Goal: Find contact information: Obtain details needed to contact an individual or organization

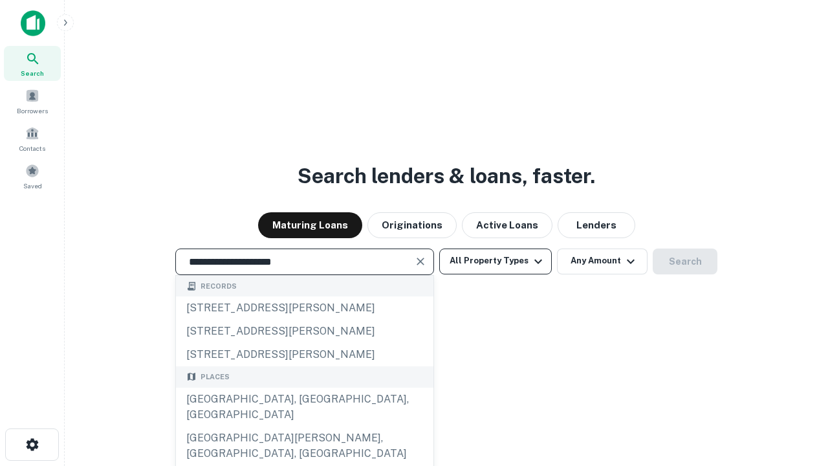
click at [304, 426] on div "[GEOGRAPHIC_DATA], [GEOGRAPHIC_DATA], [GEOGRAPHIC_DATA]" at bounding box center [305, 407] width 258 height 39
click at [496, 261] on button "All Property Types" at bounding box center [495, 261] width 113 height 26
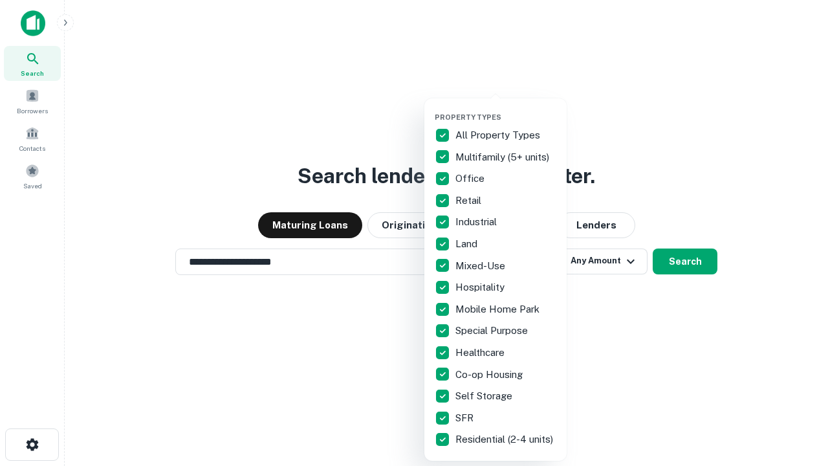
type input "**********"
click at [506, 109] on button "button" at bounding box center [506, 109] width 142 height 1
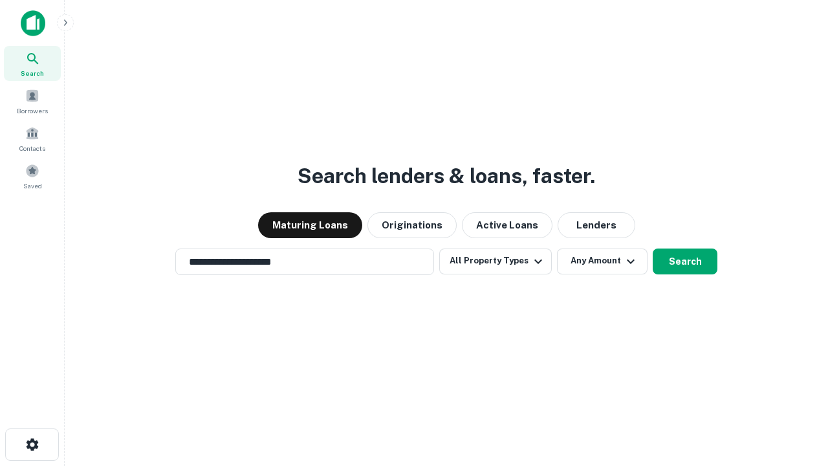
scroll to position [20, 0]
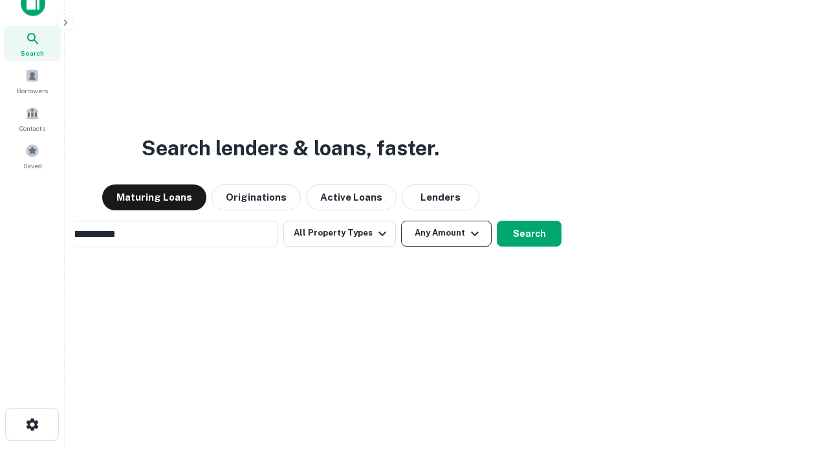
click at [401, 221] on button "Any Amount" at bounding box center [446, 234] width 91 height 26
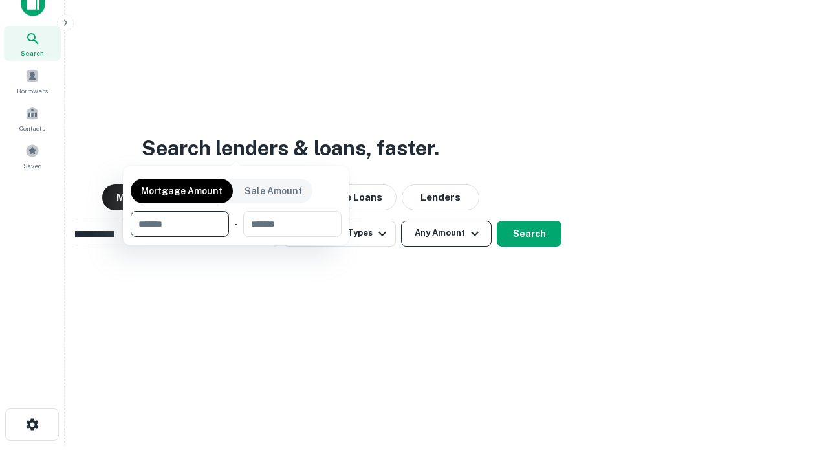
scroll to position [93, 366]
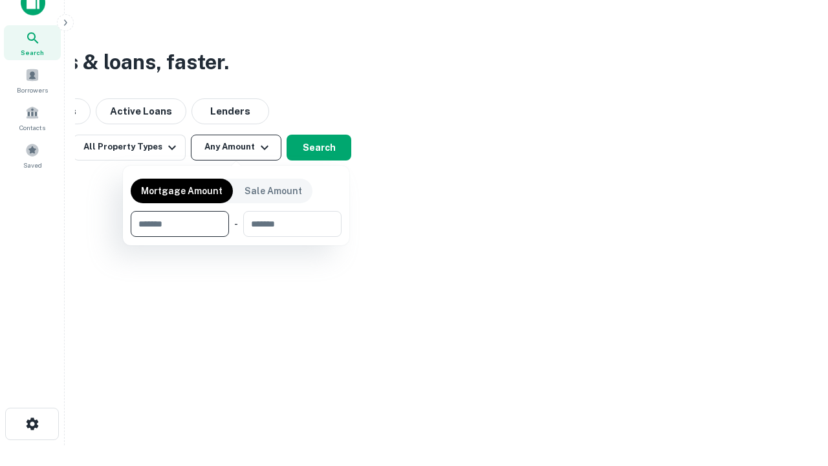
type input "*******"
click at [236, 237] on button "button" at bounding box center [236, 237] width 211 height 1
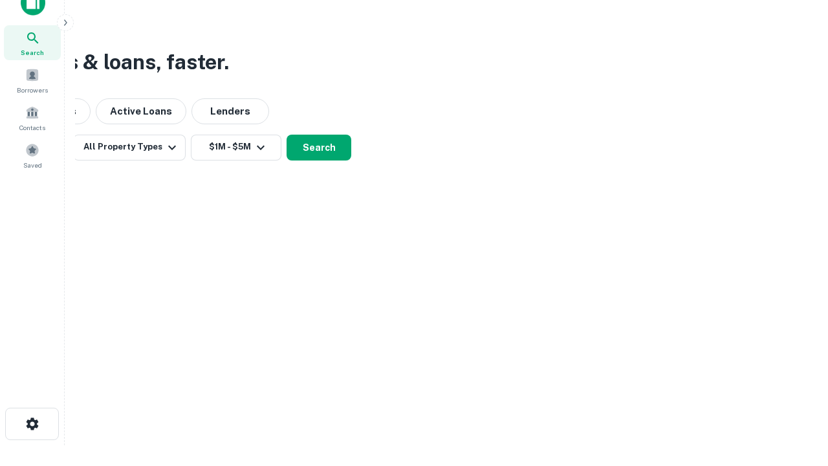
scroll to position [8, 239]
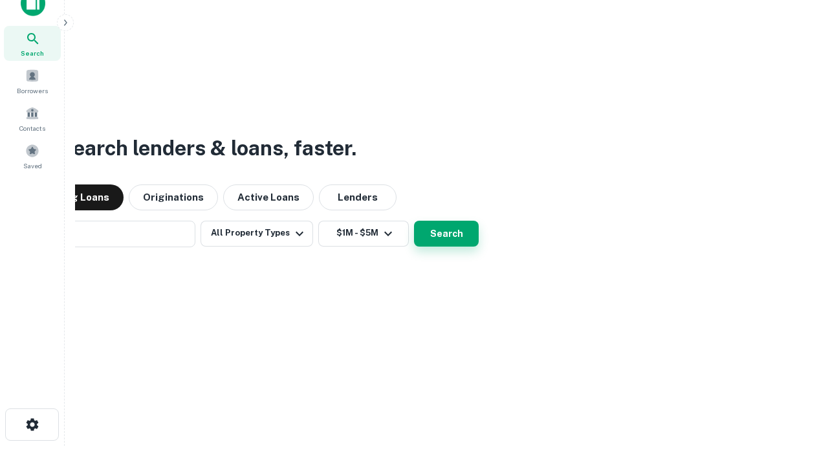
click at [446, 233] on button "Search" at bounding box center [446, 234] width 65 height 26
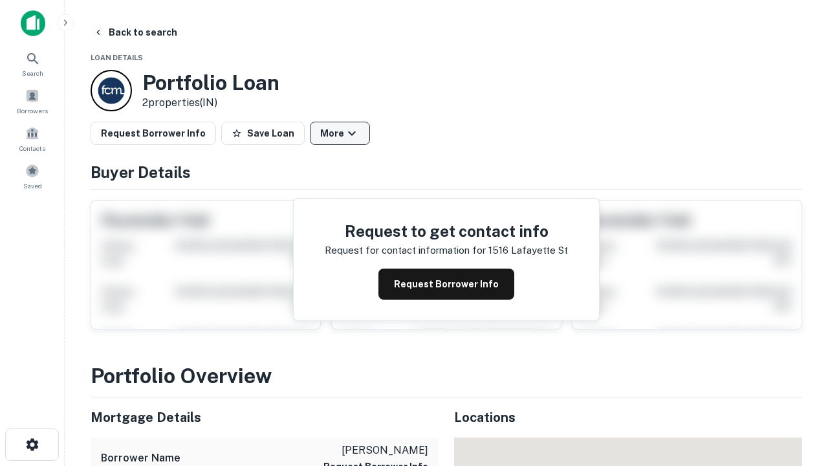
click at [340, 133] on button "More" at bounding box center [340, 133] width 60 height 23
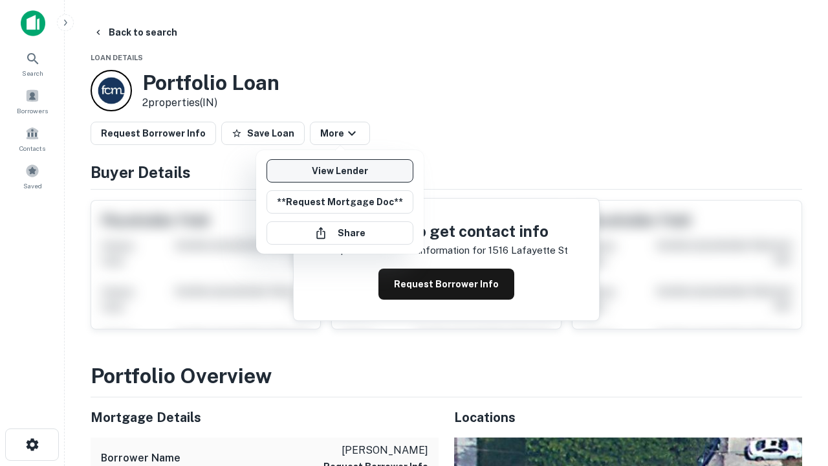
click at [340, 171] on link "View Lender" at bounding box center [340, 170] width 147 height 23
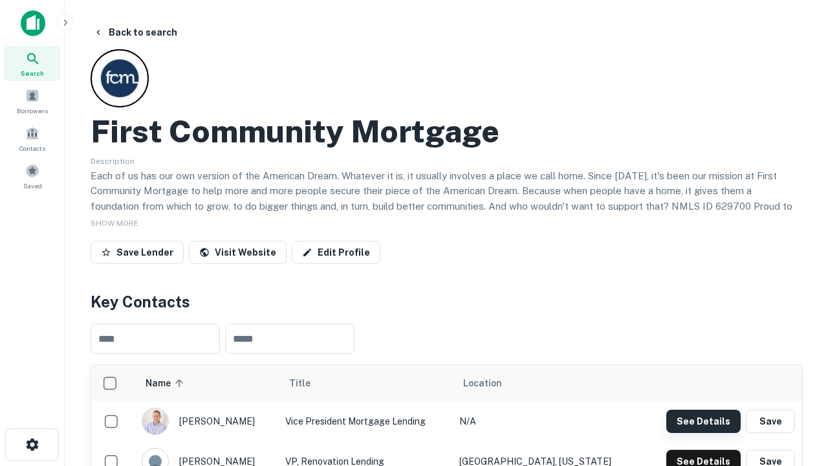
click at [703, 421] on button "See Details" at bounding box center [703, 421] width 74 height 23
